Goal: Check status: Check status

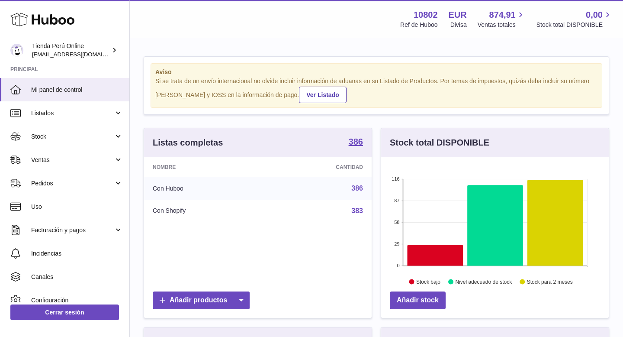
scroll to position [135, 228]
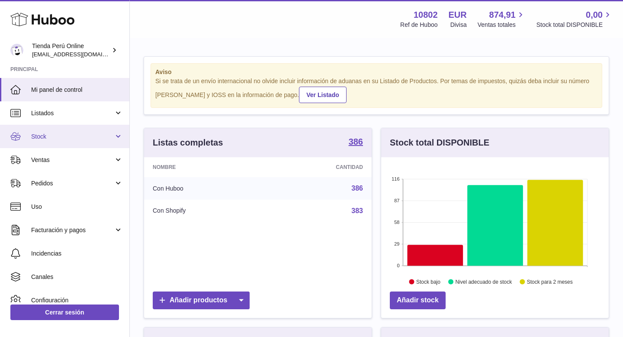
click at [66, 144] on link "Stock" at bounding box center [64, 136] width 129 height 23
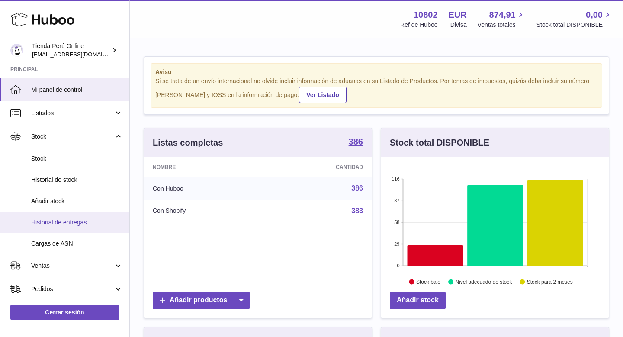
click at [74, 221] on span "Historial de entregas" at bounding box center [77, 222] width 92 height 8
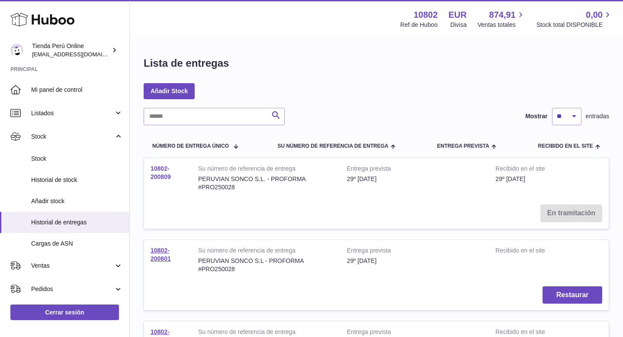
click at [161, 174] on link "10802-200809" at bounding box center [161, 172] width 20 height 15
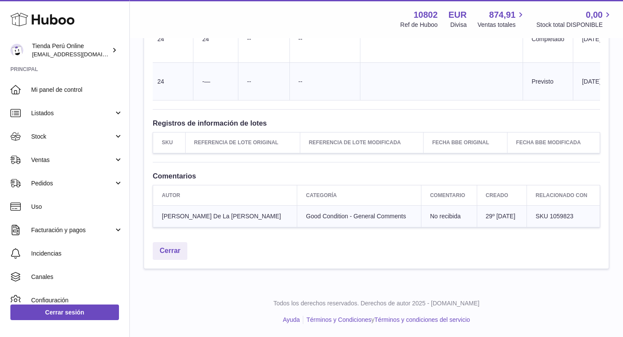
scroll to position [911, 0]
drag, startPoint x: 541, startPoint y: 216, endPoint x: 566, endPoint y: 216, distance: 24.7
click at [566, 216] on td "SKU 1059823" at bounding box center [563, 216] width 73 height 22
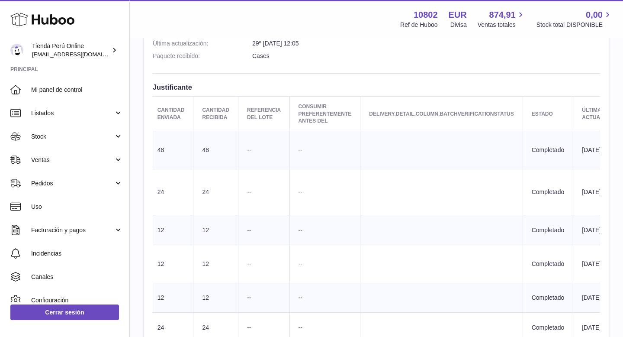
scroll to position [0, 0]
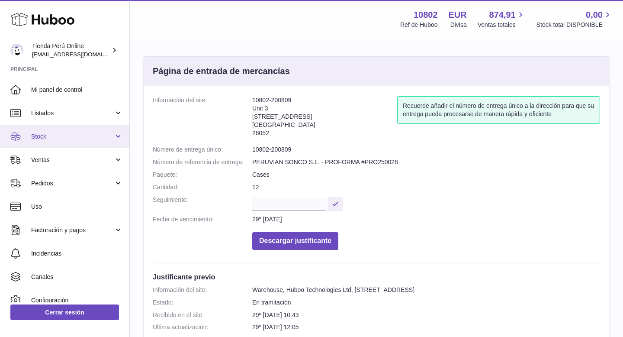
click at [66, 141] on link "Stock" at bounding box center [64, 136] width 129 height 23
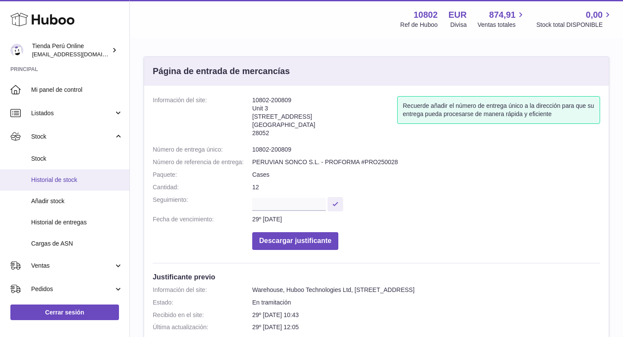
click at [71, 183] on span "Historial de stock" at bounding box center [77, 180] width 92 height 8
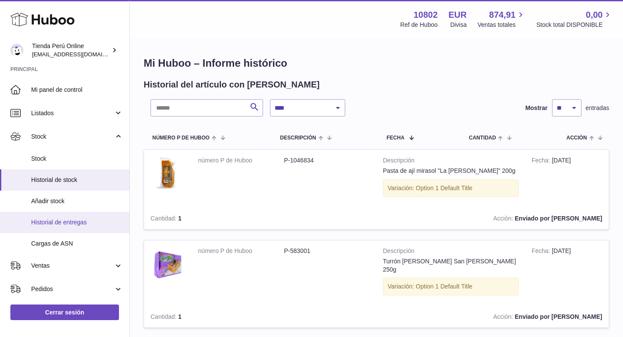
click at [72, 218] on span "Historial de entregas" at bounding box center [77, 222] width 92 height 8
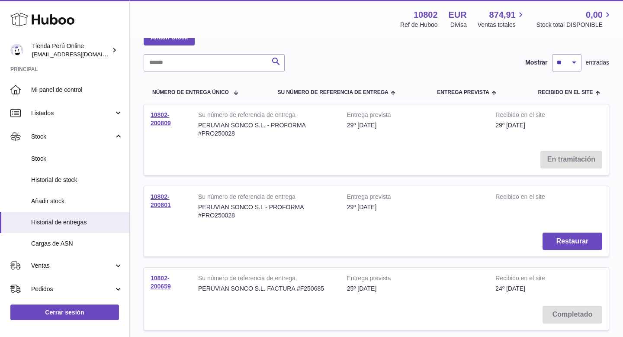
scroll to position [52, 0]
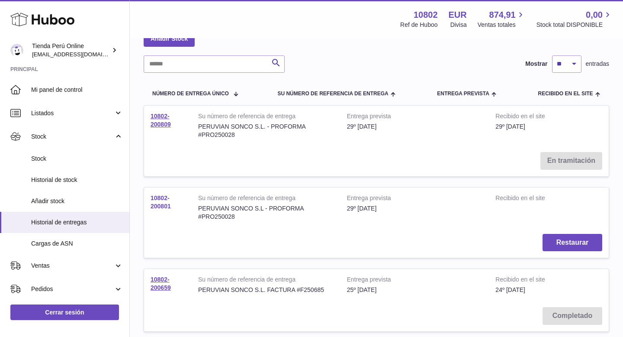
click at [159, 200] on link "10802-200801" at bounding box center [161, 201] width 20 height 15
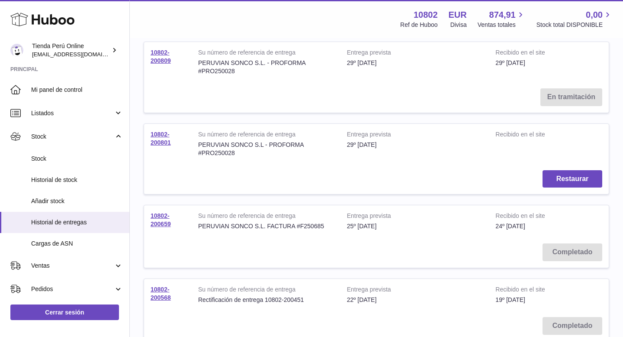
scroll to position [117, 0]
click at [161, 222] on link "10802-200659" at bounding box center [161, 218] width 20 height 15
